Goal: Task Accomplishment & Management: Complete application form

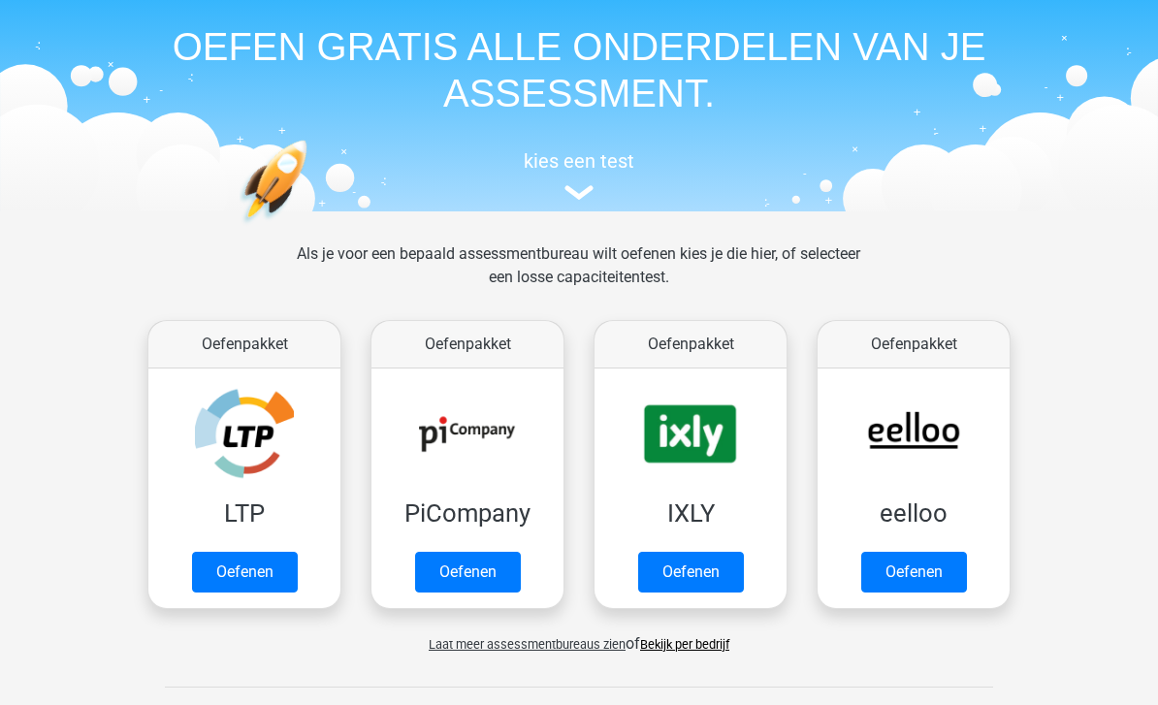
scroll to position [69, 0]
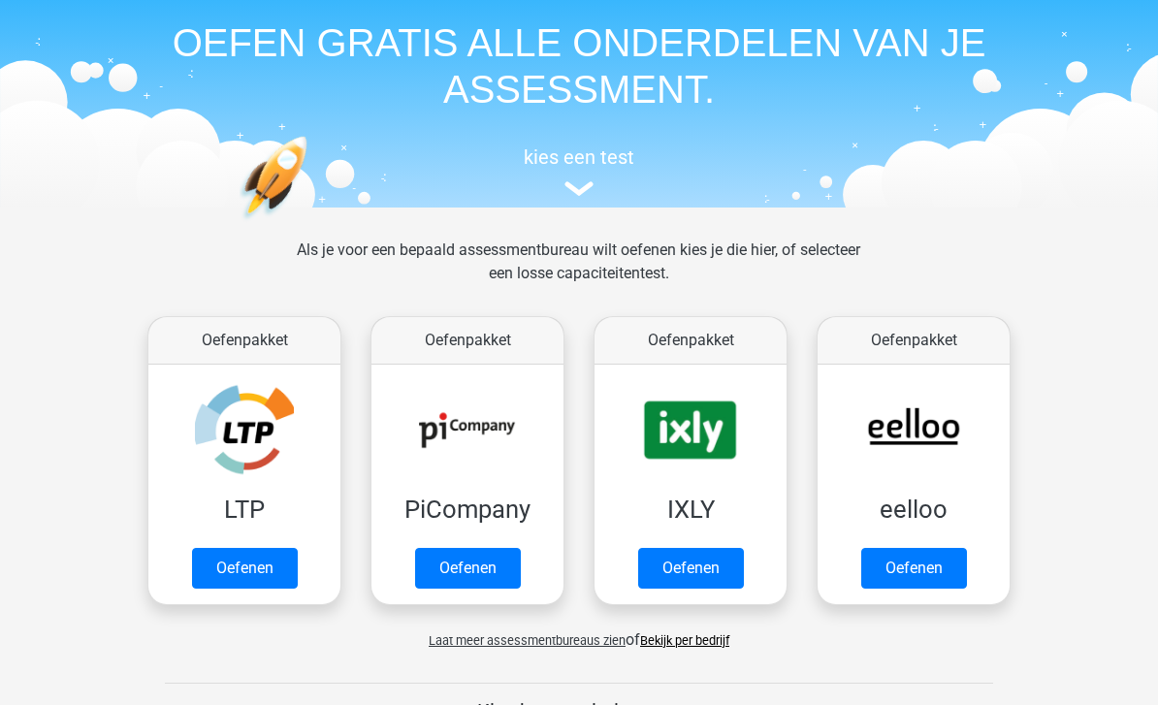
click at [253, 561] on link "Oefenen" at bounding box center [245, 569] width 106 height 41
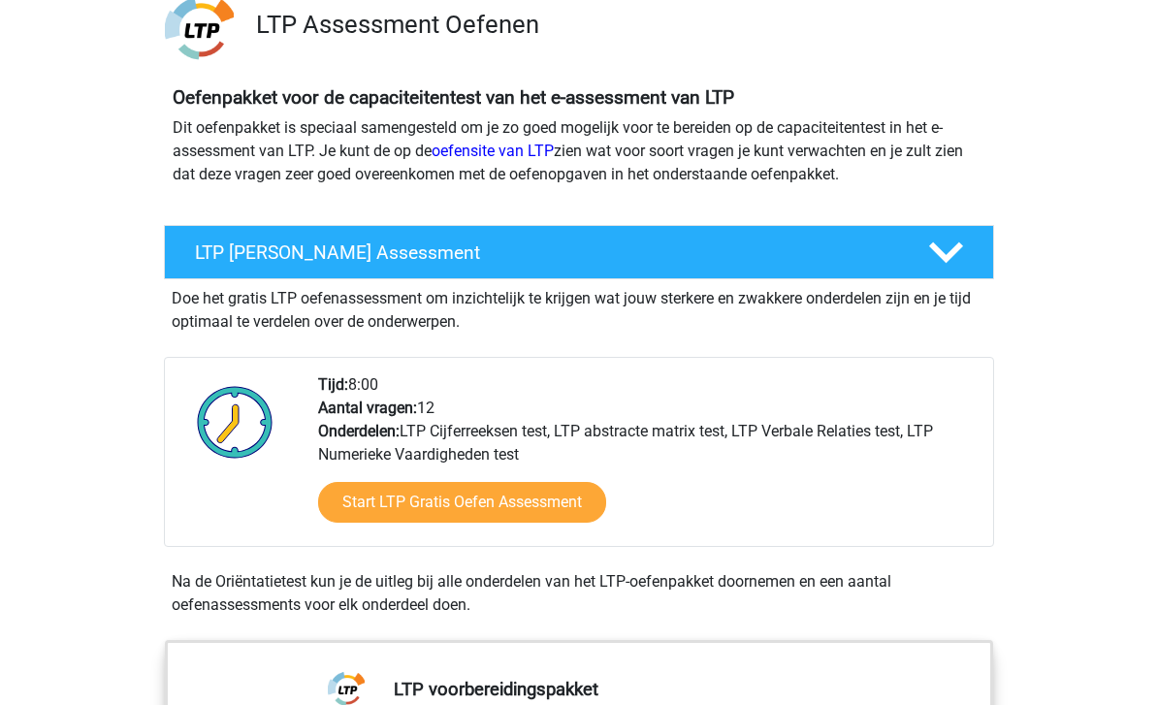
scroll to position [149, 0]
click at [489, 504] on link "Start LTP Gratis Oefen Assessment" at bounding box center [462, 502] width 288 height 41
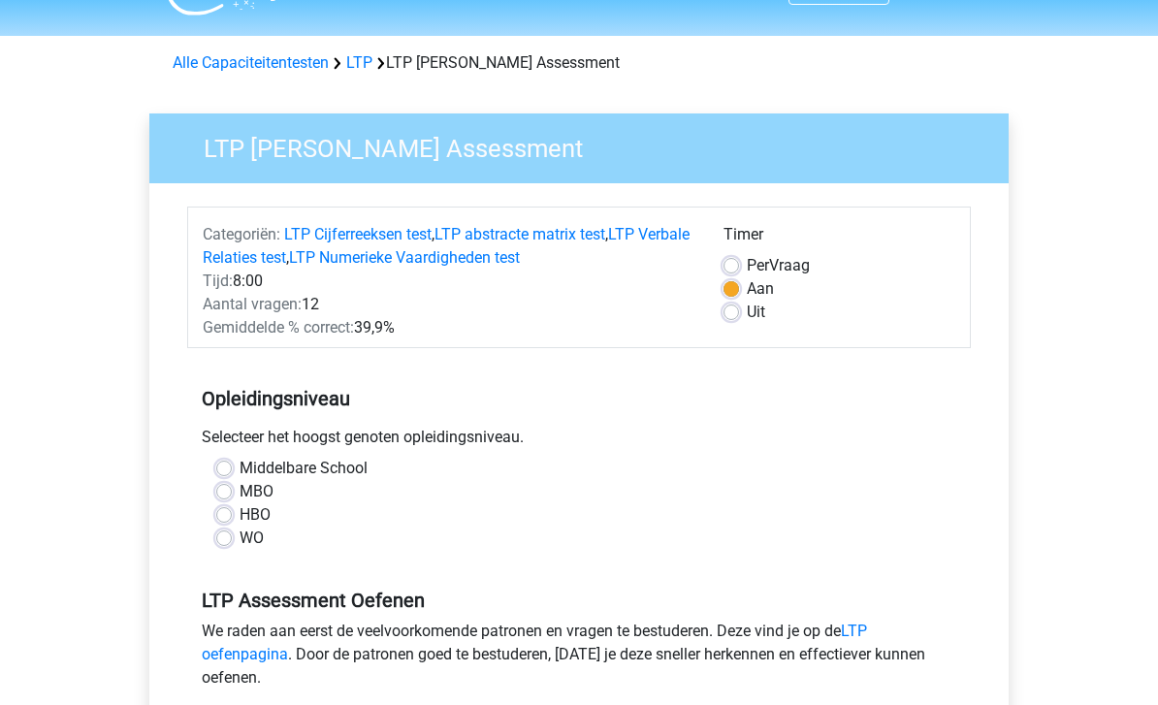
scroll to position [46, 0]
click at [240, 520] on label "HBO" at bounding box center [255, 514] width 31 height 23
click at [231, 520] on input "HBO" at bounding box center [224, 512] width 16 height 19
radio input "true"
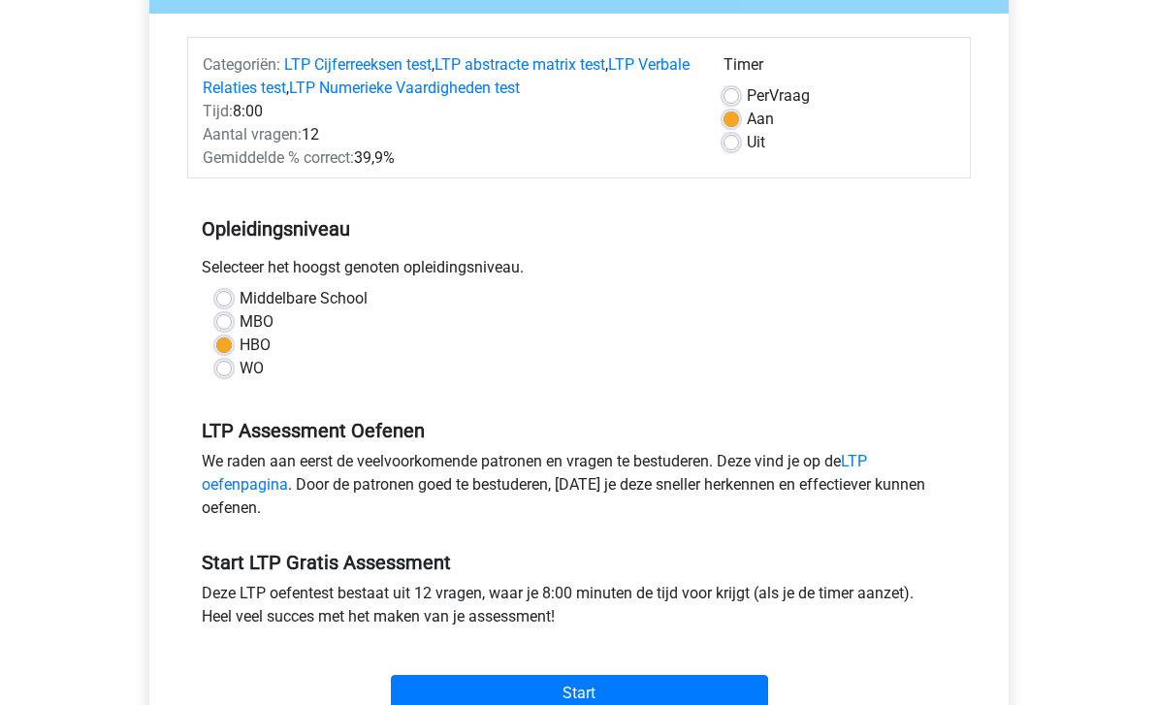
scroll to position [240, 0]
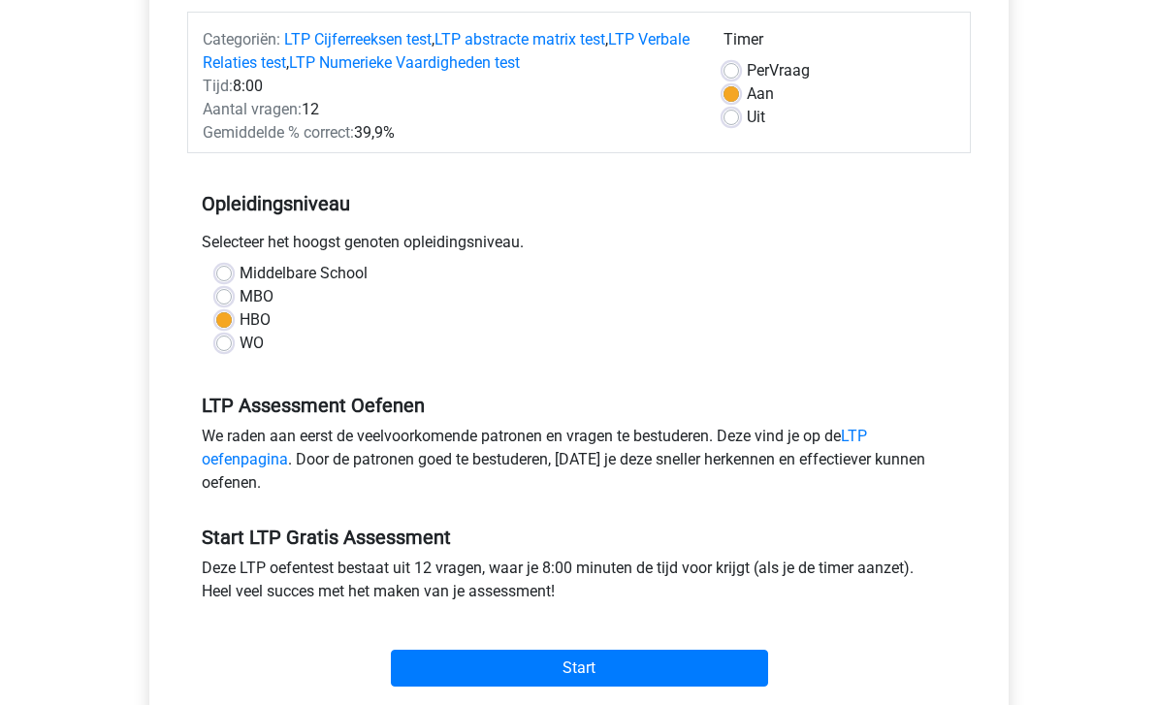
click at [602, 667] on input "Start" at bounding box center [579, 669] width 377 height 37
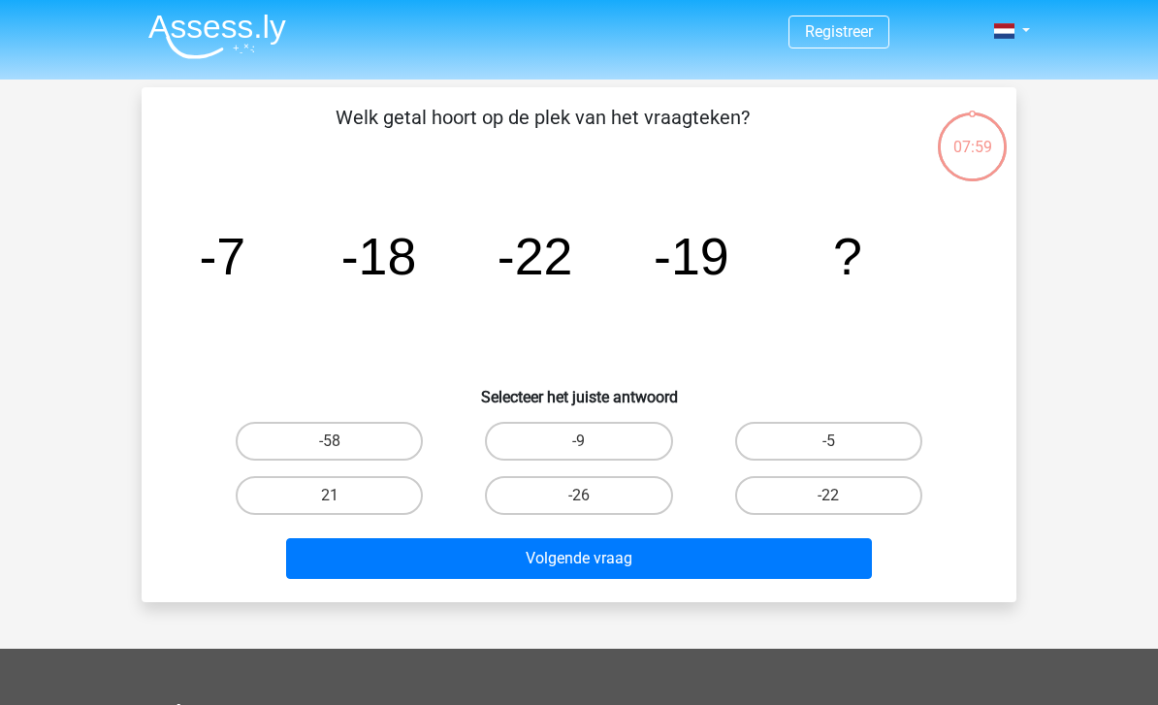
scroll to position [1, 0]
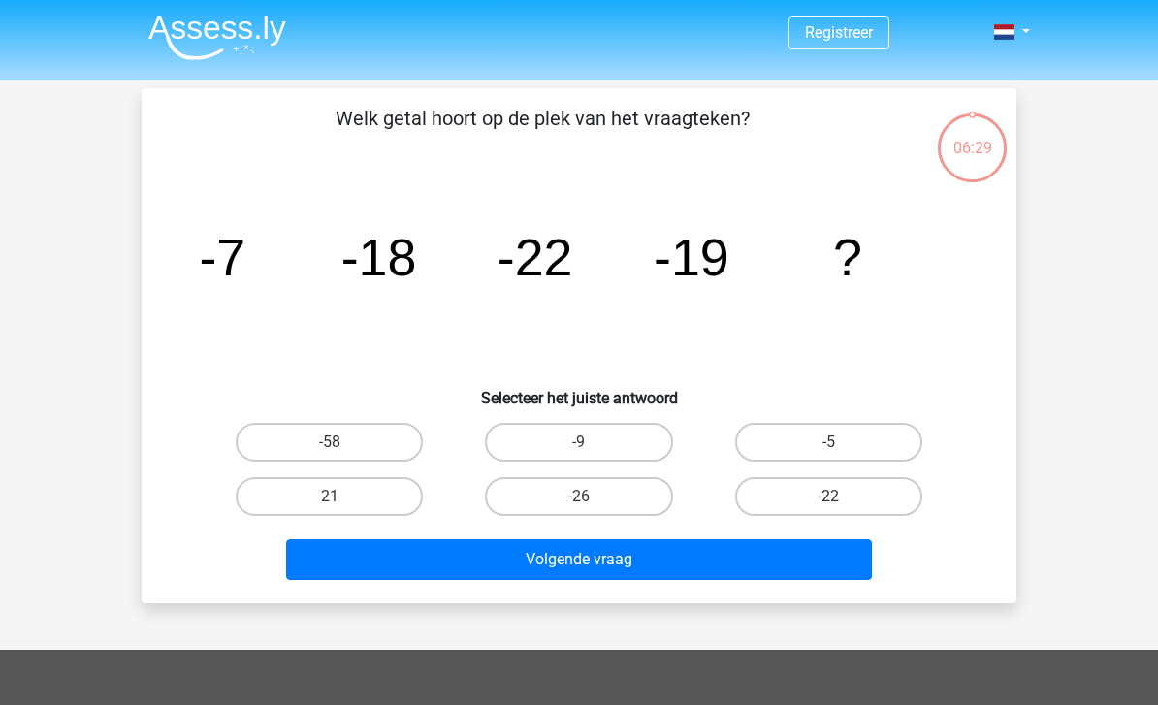
click at [604, 498] on label "-26" at bounding box center [578, 496] width 187 height 39
click at [591, 498] on input "-26" at bounding box center [585, 502] width 13 height 13
radio input "true"
click at [635, 560] on button "Volgende vraag" at bounding box center [579, 559] width 587 height 41
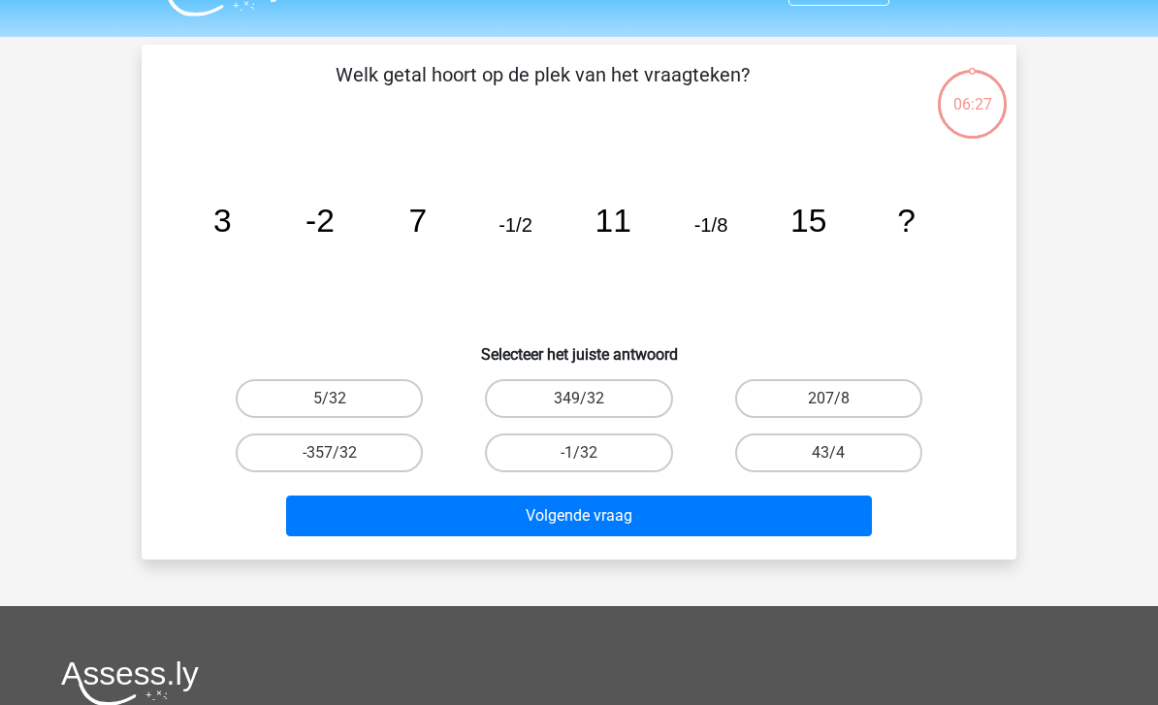
scroll to position [89, 0]
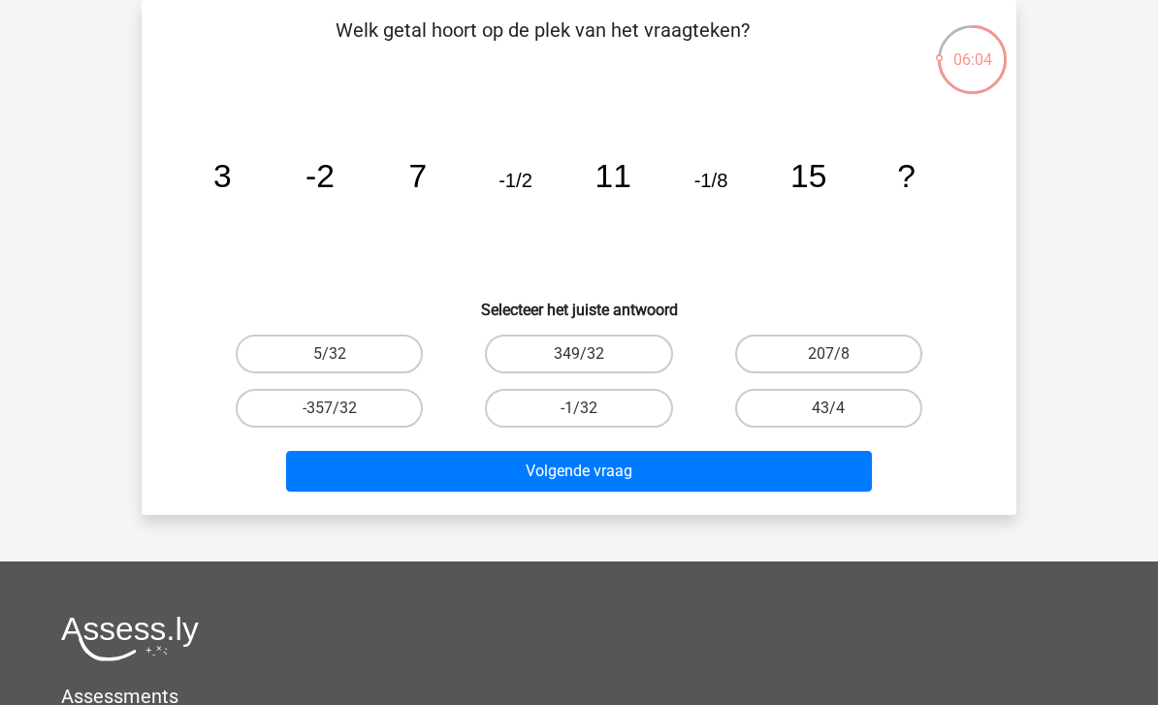
click at [574, 407] on label "-1/32" at bounding box center [578, 408] width 187 height 39
click at [579, 408] on input "-1/32" at bounding box center [585, 414] width 13 height 13
radio input "true"
click at [623, 470] on button "Volgende vraag" at bounding box center [579, 471] width 587 height 41
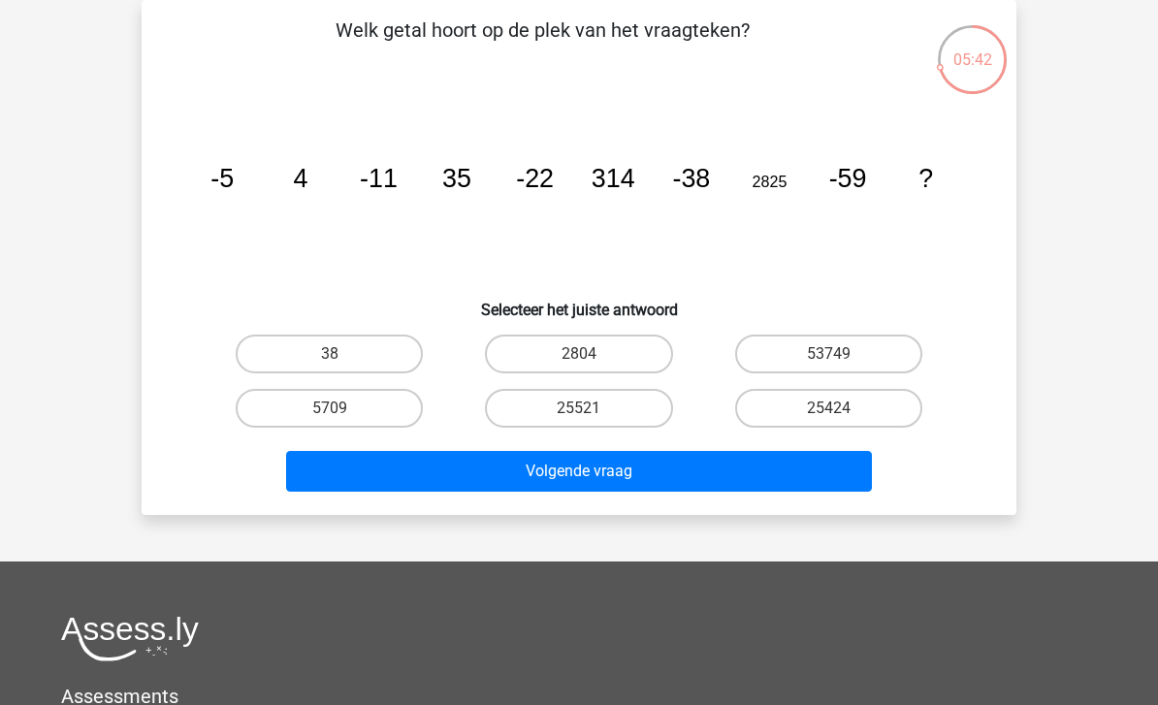
click at [582, 404] on label "25521" at bounding box center [578, 408] width 187 height 39
click at [582, 408] on input "25521" at bounding box center [585, 414] width 13 height 13
radio input "true"
click at [612, 479] on button "Volgende vraag" at bounding box center [579, 471] width 587 height 41
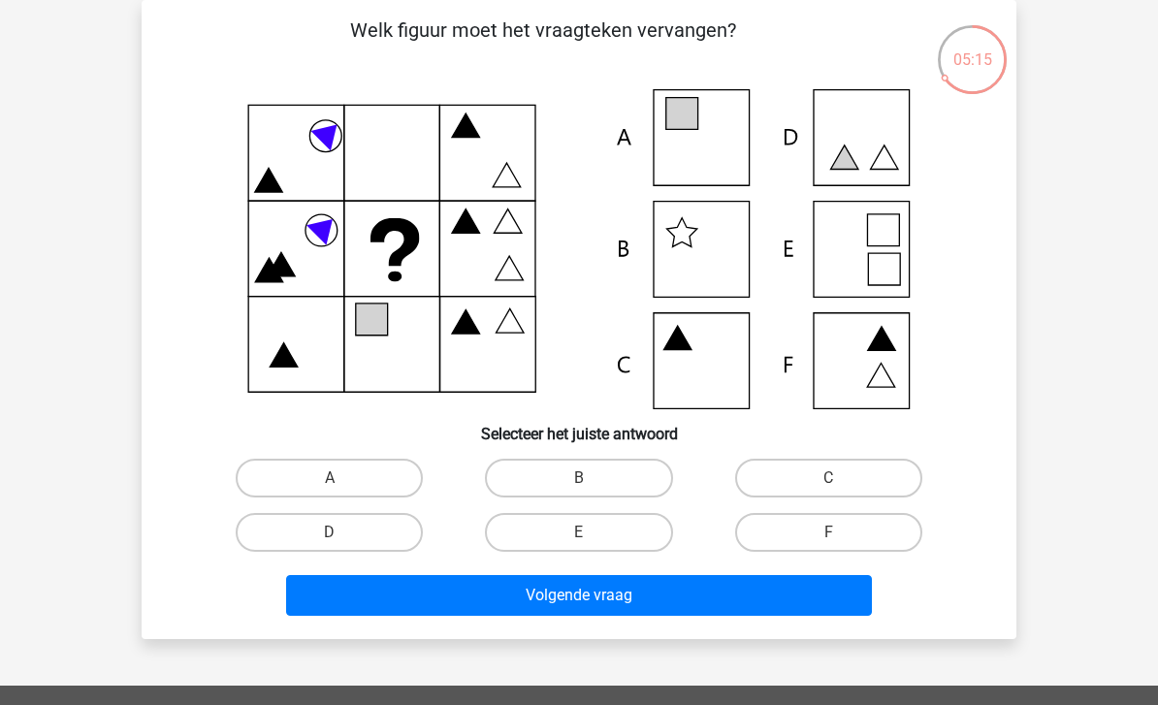
click at [870, 254] on icon at bounding box center [884, 269] width 32 height 32
click at [593, 528] on label "E" at bounding box center [578, 532] width 187 height 39
click at [591, 532] on input "E" at bounding box center [585, 538] width 13 height 13
radio input "true"
click at [615, 592] on button "Volgende vraag" at bounding box center [579, 595] width 587 height 41
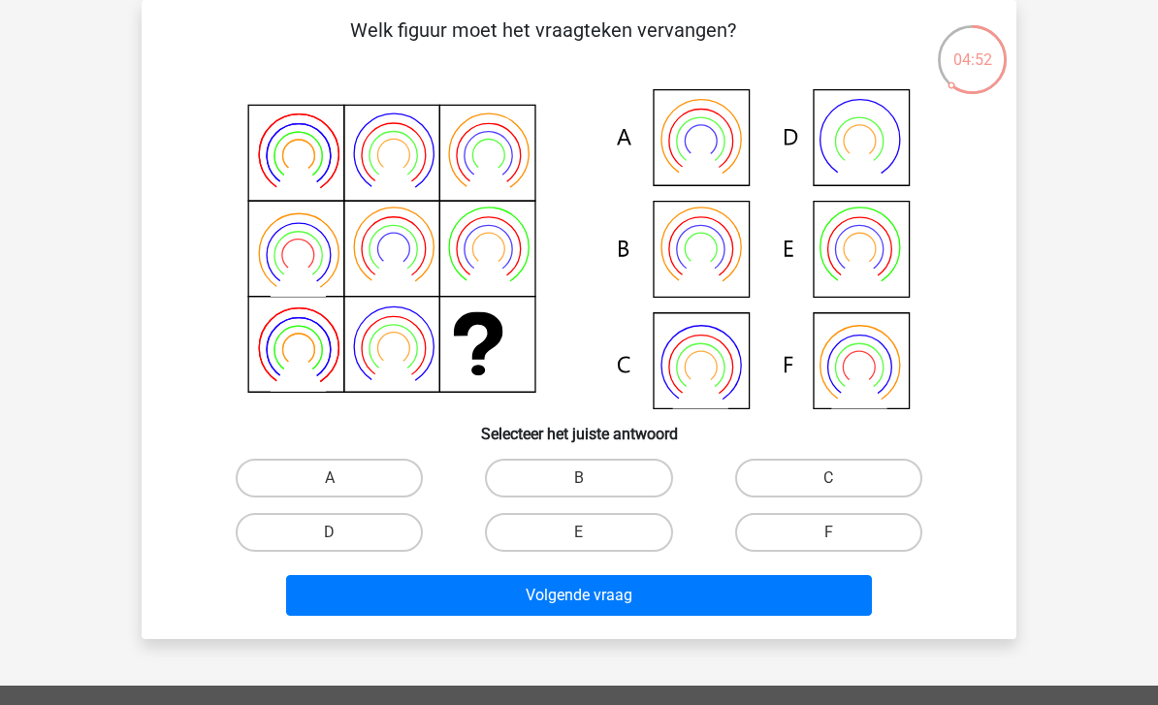
click at [840, 478] on label "C" at bounding box center [828, 478] width 187 height 39
click at [840, 478] on input "C" at bounding box center [834, 484] width 13 height 13
radio input "true"
click at [663, 591] on button "Volgende vraag" at bounding box center [579, 595] width 587 height 41
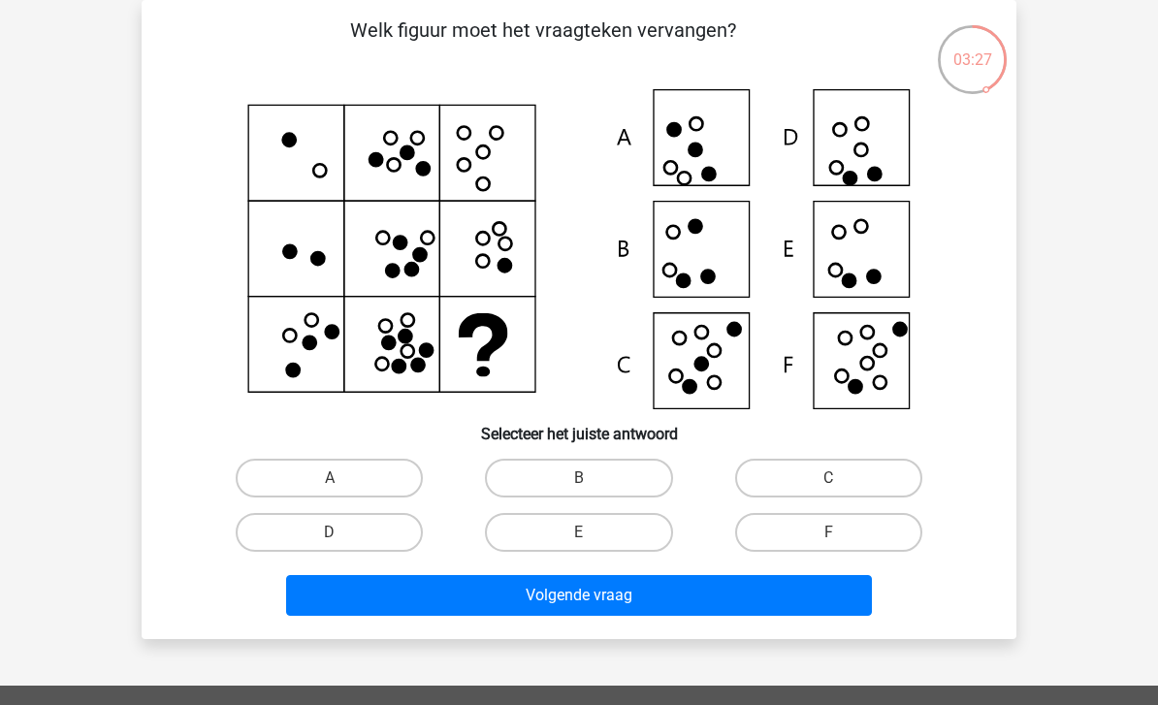
click at [614, 531] on label "E" at bounding box center [578, 532] width 187 height 39
click at [591, 532] on input "E" at bounding box center [585, 538] width 13 height 13
radio input "true"
click at [650, 595] on button "Volgende vraag" at bounding box center [579, 595] width 587 height 41
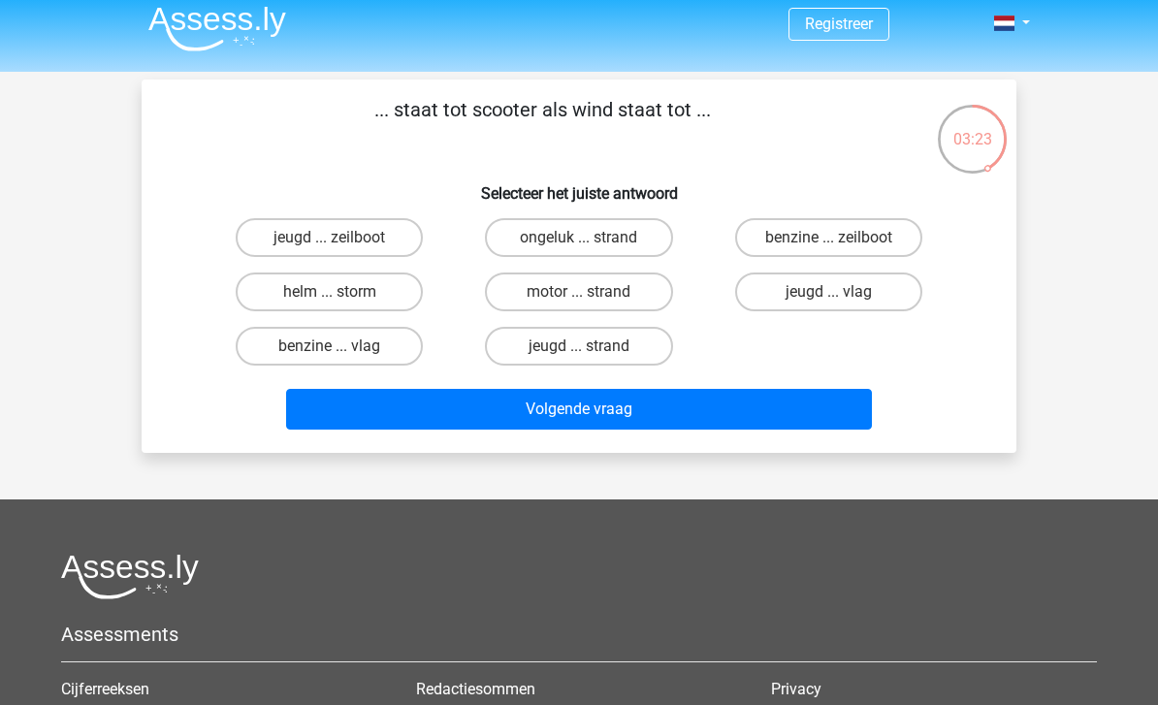
scroll to position [4, 0]
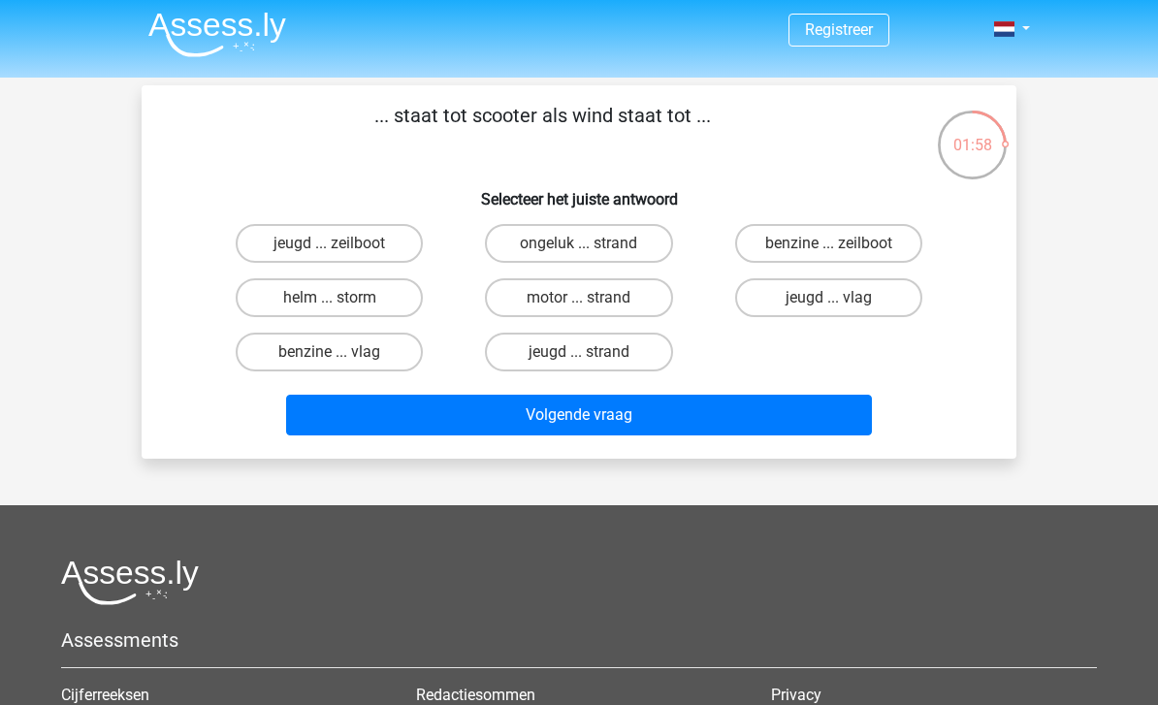
click at [834, 247] on input "benzine ... zeilboot" at bounding box center [834, 249] width 13 height 13
radio input "true"
click at [642, 412] on button "Volgende vraag" at bounding box center [579, 415] width 587 height 41
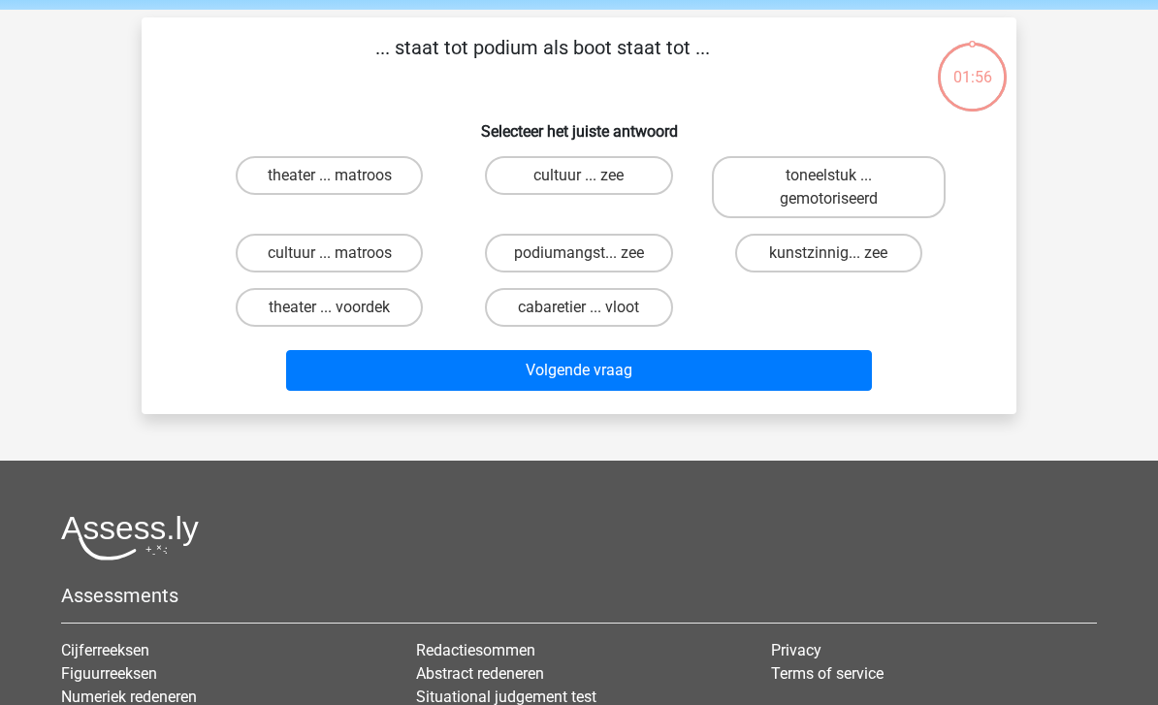
scroll to position [89, 0]
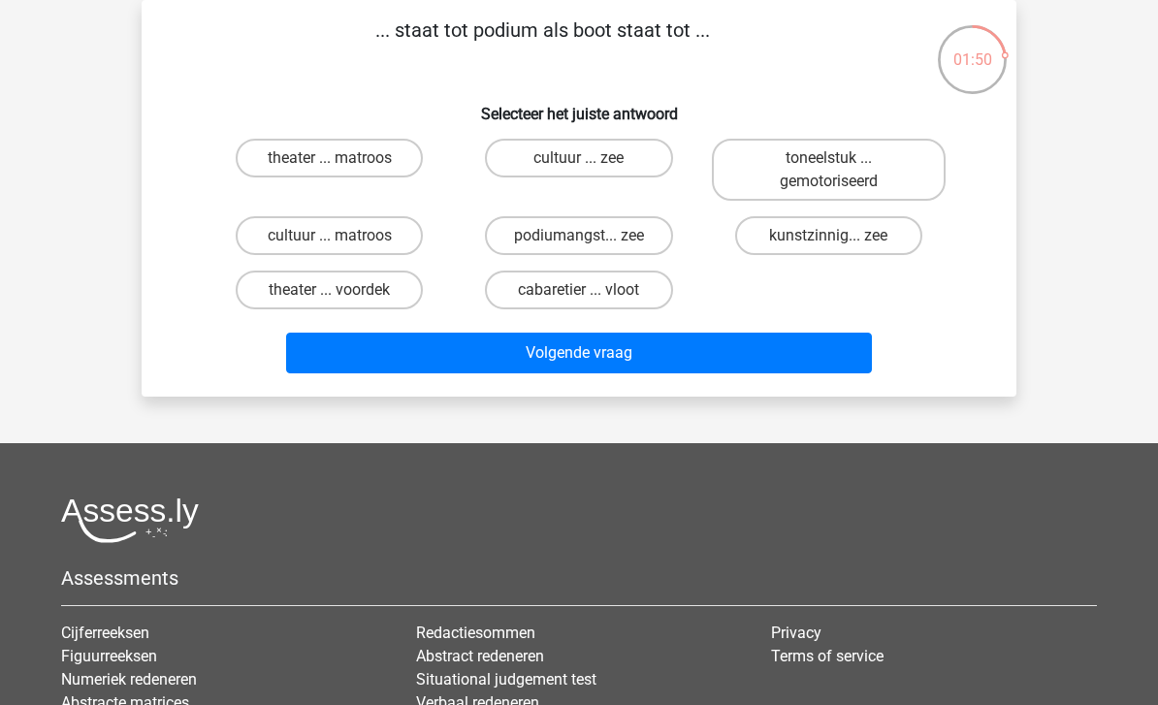
click at [608, 352] on button "Volgende vraag" at bounding box center [579, 353] width 587 height 41
click at [610, 354] on button "Volgende vraag" at bounding box center [579, 353] width 587 height 41
click at [602, 157] on label "cultuur ... zee" at bounding box center [578, 158] width 187 height 39
click at [591, 158] on input "cultuur ... zee" at bounding box center [585, 164] width 13 height 13
radio input "true"
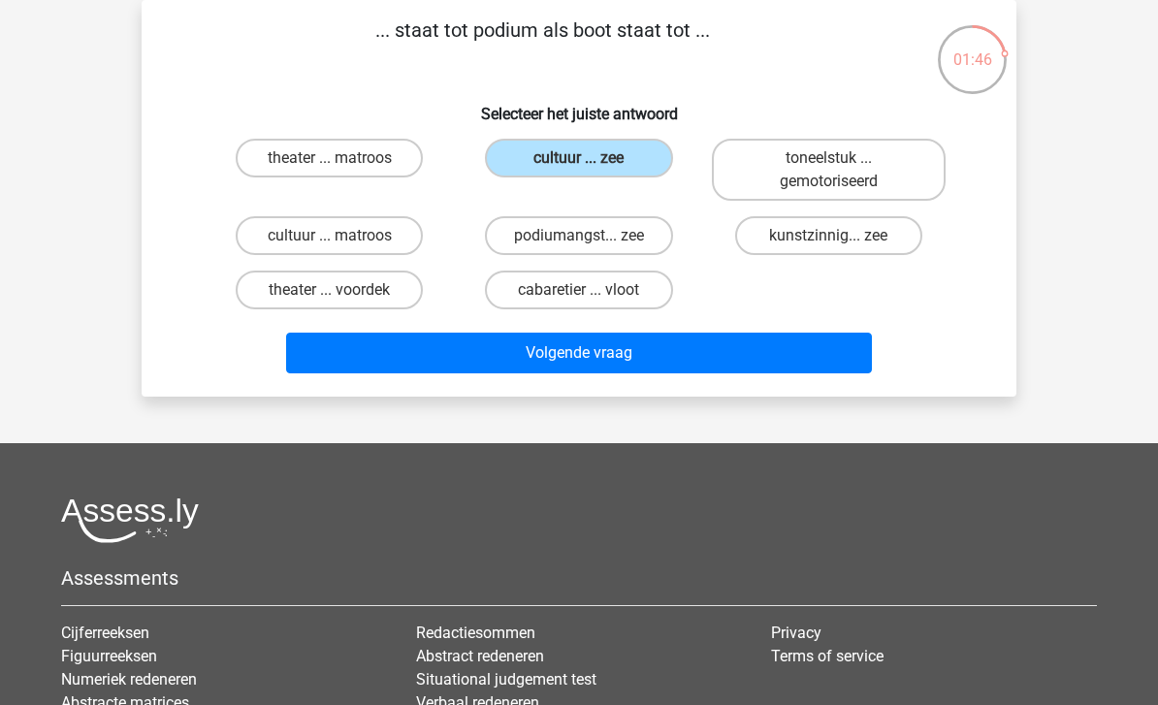
click at [610, 367] on button "Volgende vraag" at bounding box center [579, 353] width 587 height 41
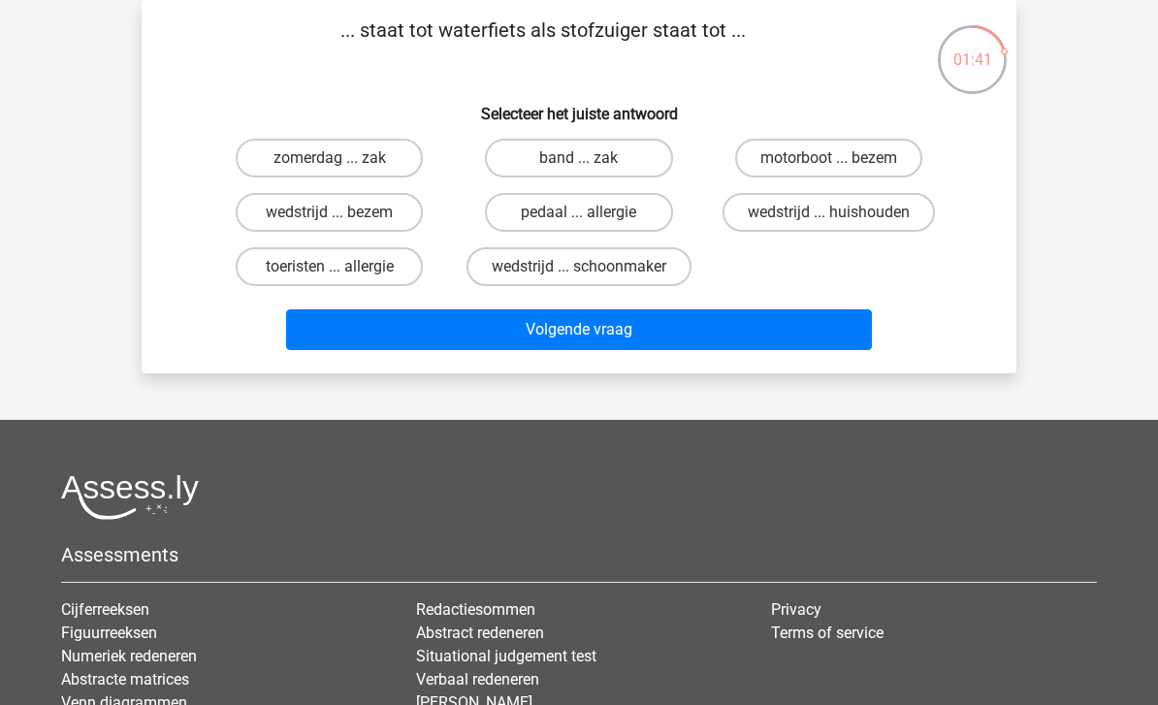
click at [363, 209] on label "wedstrijd ... bezem" at bounding box center [329, 212] width 187 height 39
click at [342, 212] on input "wedstrijd ... bezem" at bounding box center [336, 218] width 13 height 13
radio input "true"
click at [605, 324] on button "Volgende vraag" at bounding box center [579, 329] width 587 height 41
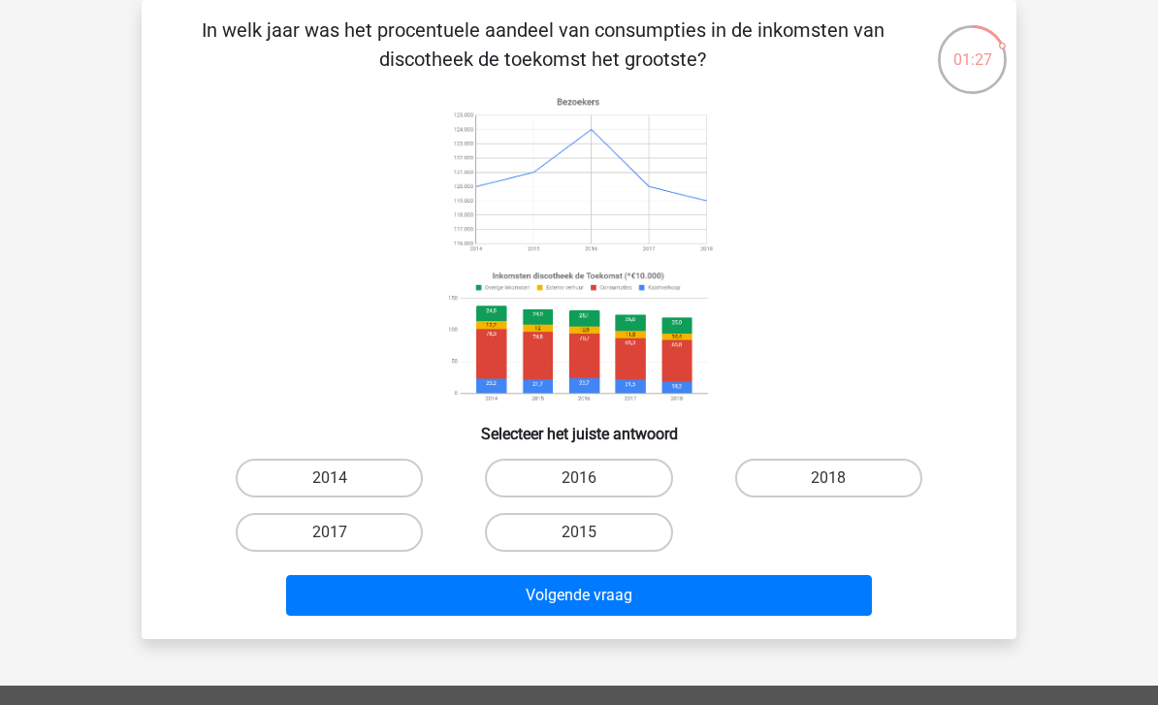
click at [600, 472] on label "2016" at bounding box center [578, 478] width 187 height 39
click at [591, 478] on input "2016" at bounding box center [585, 484] width 13 height 13
radio input "true"
click at [625, 592] on button "Volgende vraag" at bounding box center [579, 595] width 587 height 41
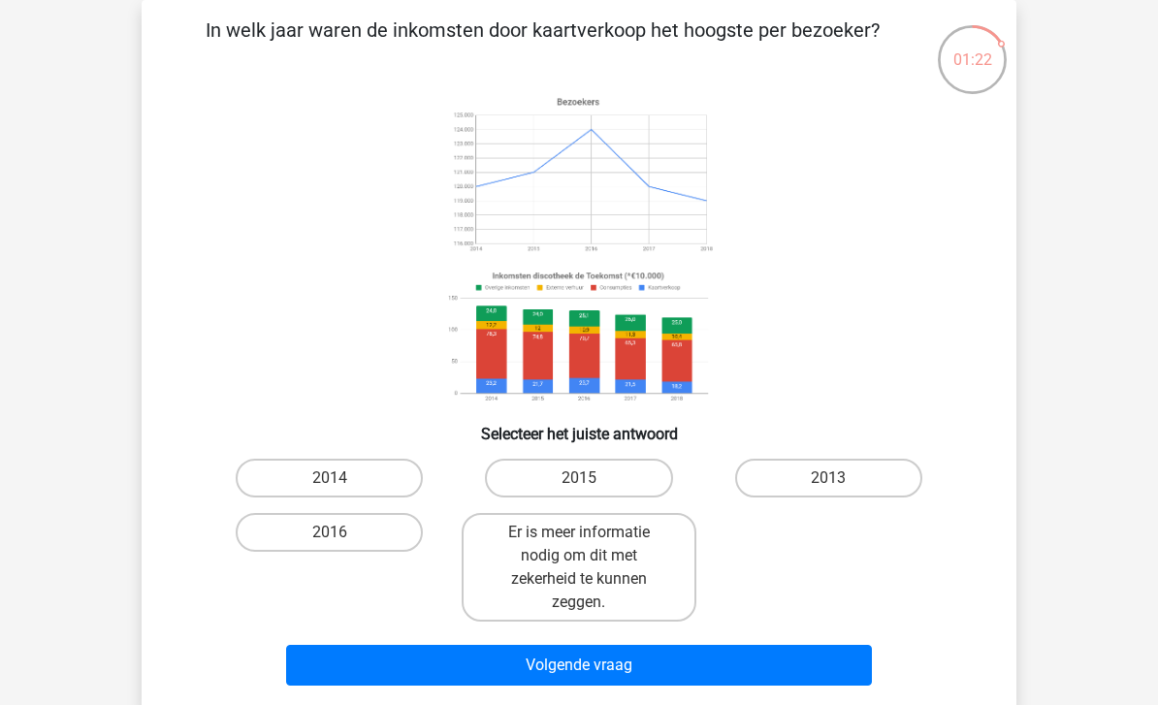
click at [838, 480] on input "2013" at bounding box center [834, 484] width 13 height 13
radio input "true"
click at [665, 661] on button "Volgende vraag" at bounding box center [579, 665] width 587 height 41
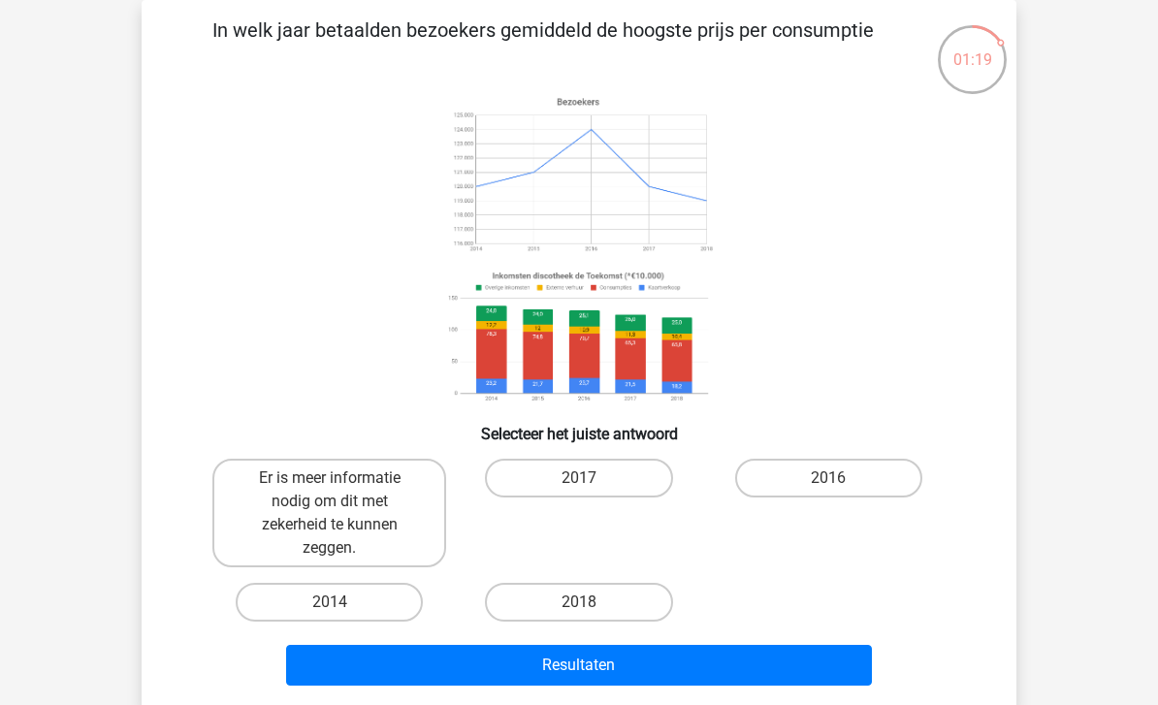
click at [590, 475] on label "2017" at bounding box center [578, 478] width 187 height 39
click at [590, 478] on input "2017" at bounding box center [585, 484] width 13 height 13
radio input "true"
click at [617, 661] on button "Resultaten" at bounding box center [579, 665] width 587 height 41
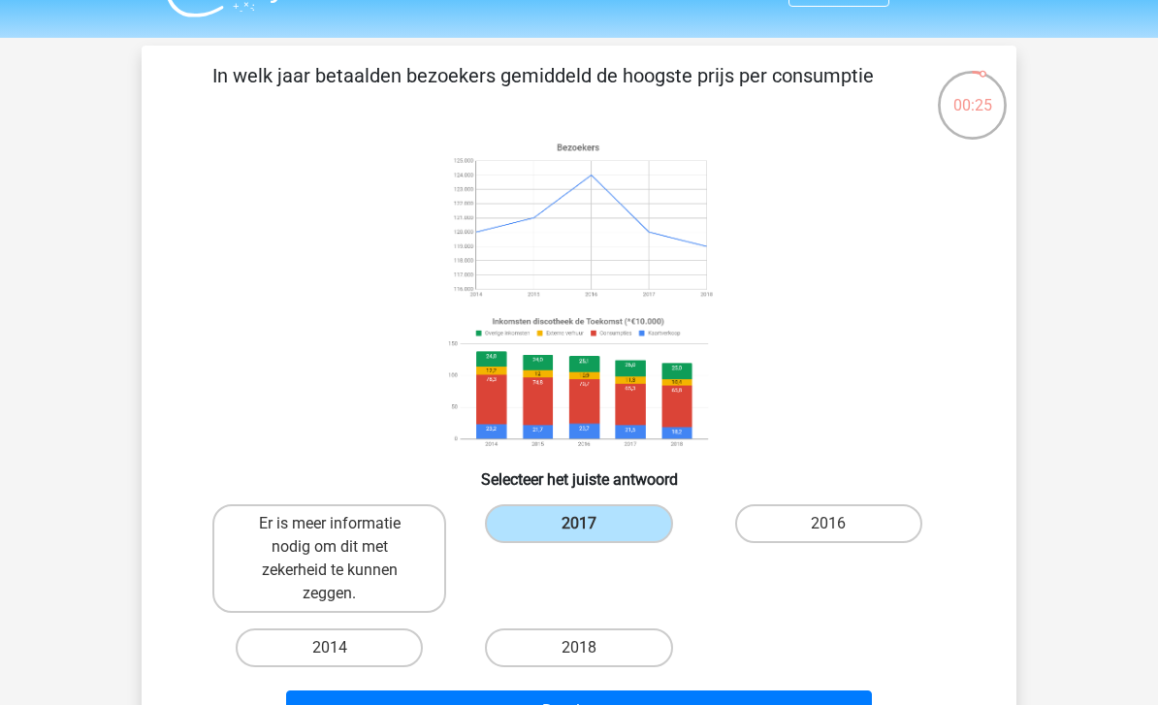
scroll to position [0, 0]
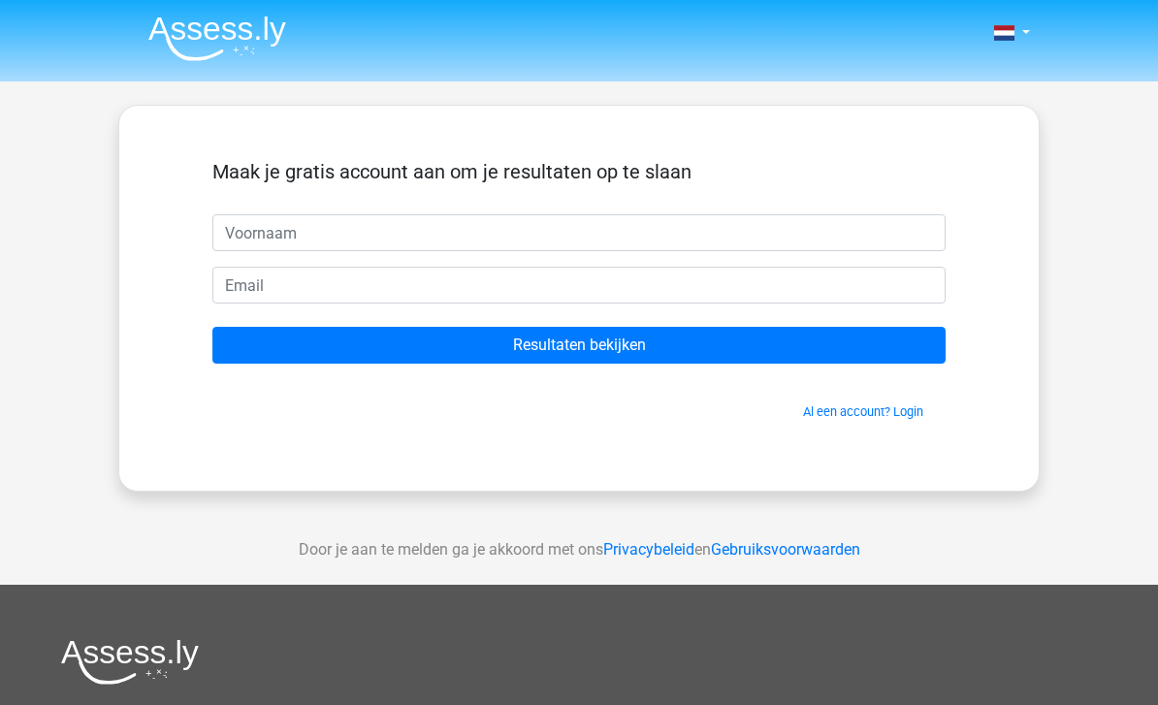
scroll to position [21, 0]
